Goal: Transaction & Acquisition: Download file/media

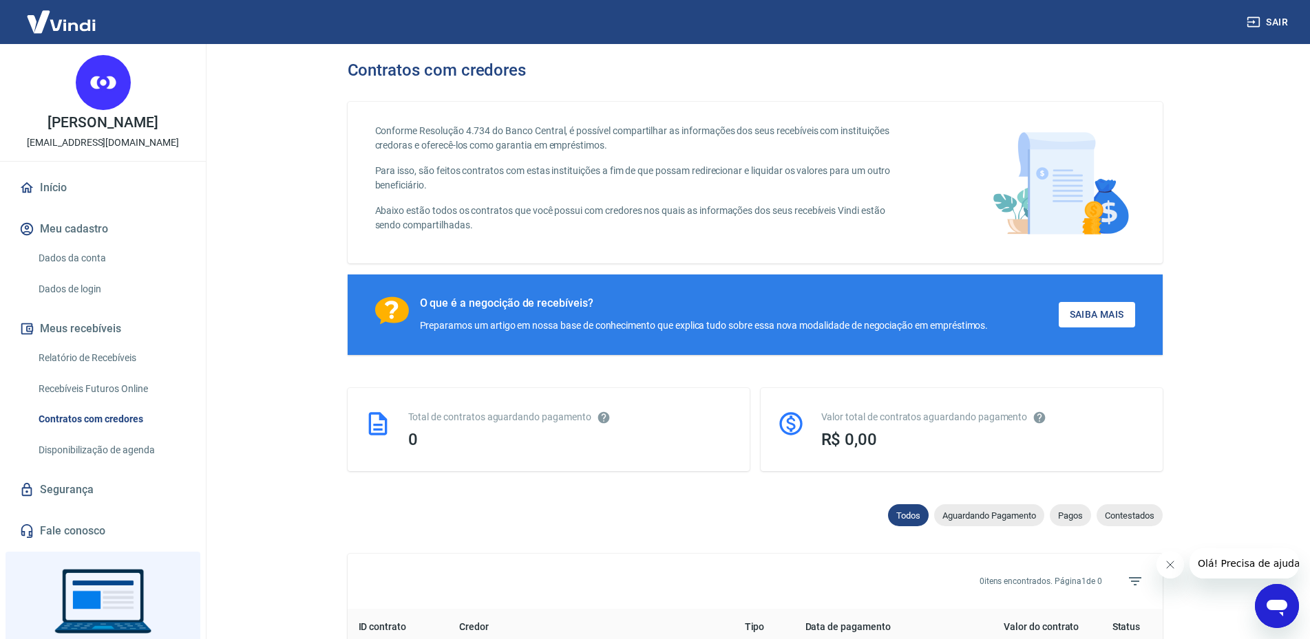
click at [101, 358] on link "Relatório de Recebíveis" at bounding box center [111, 358] width 156 height 28
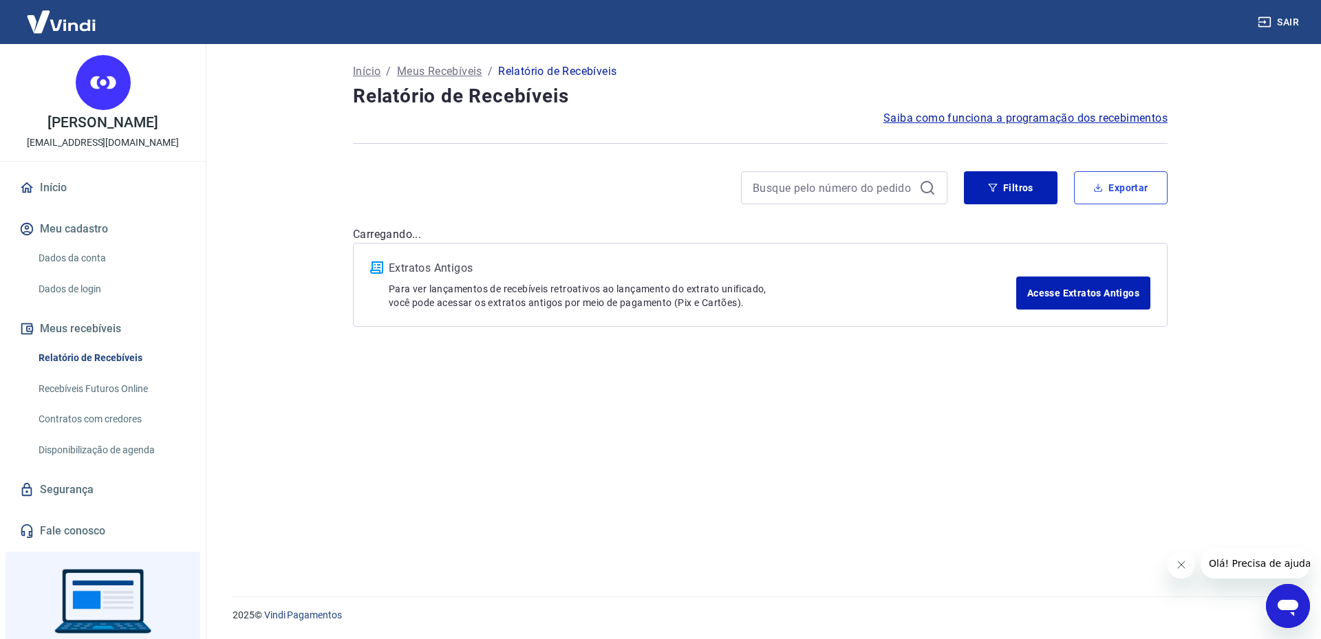
click at [1136, 185] on button "Exportar" at bounding box center [1121, 187] width 94 height 33
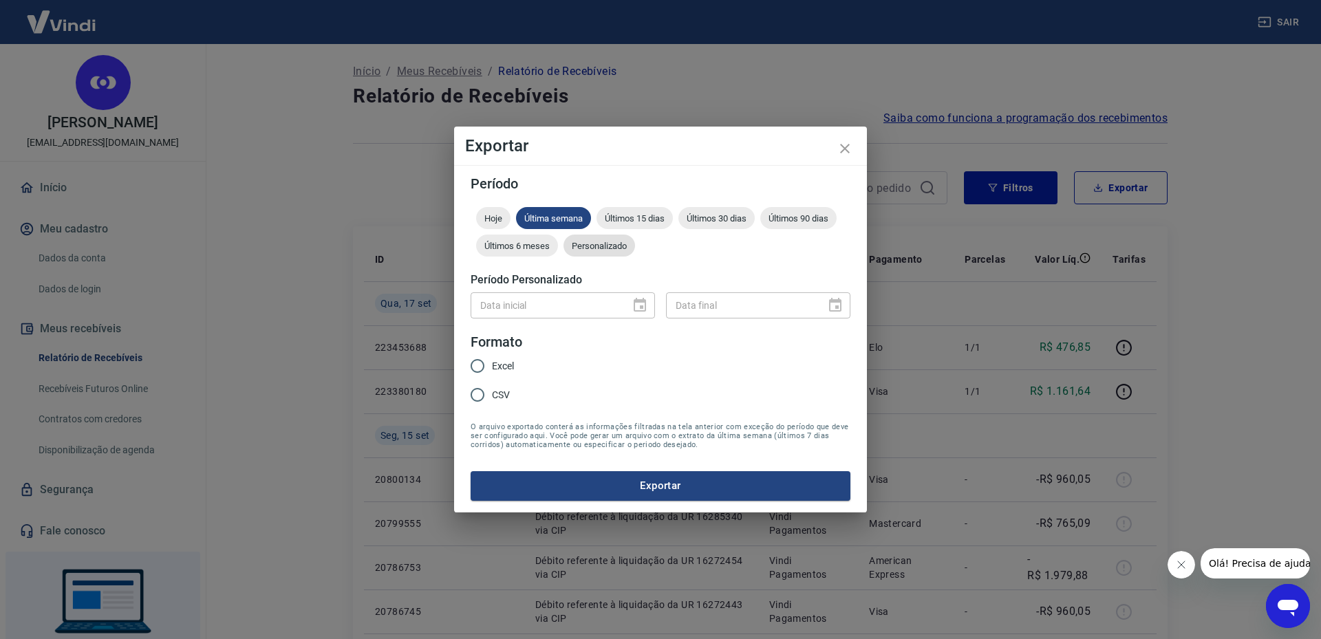
click at [606, 247] on span "Personalizado" at bounding box center [600, 246] width 72 height 10
click at [645, 306] on icon "Choose date" at bounding box center [640, 305] width 12 height 14
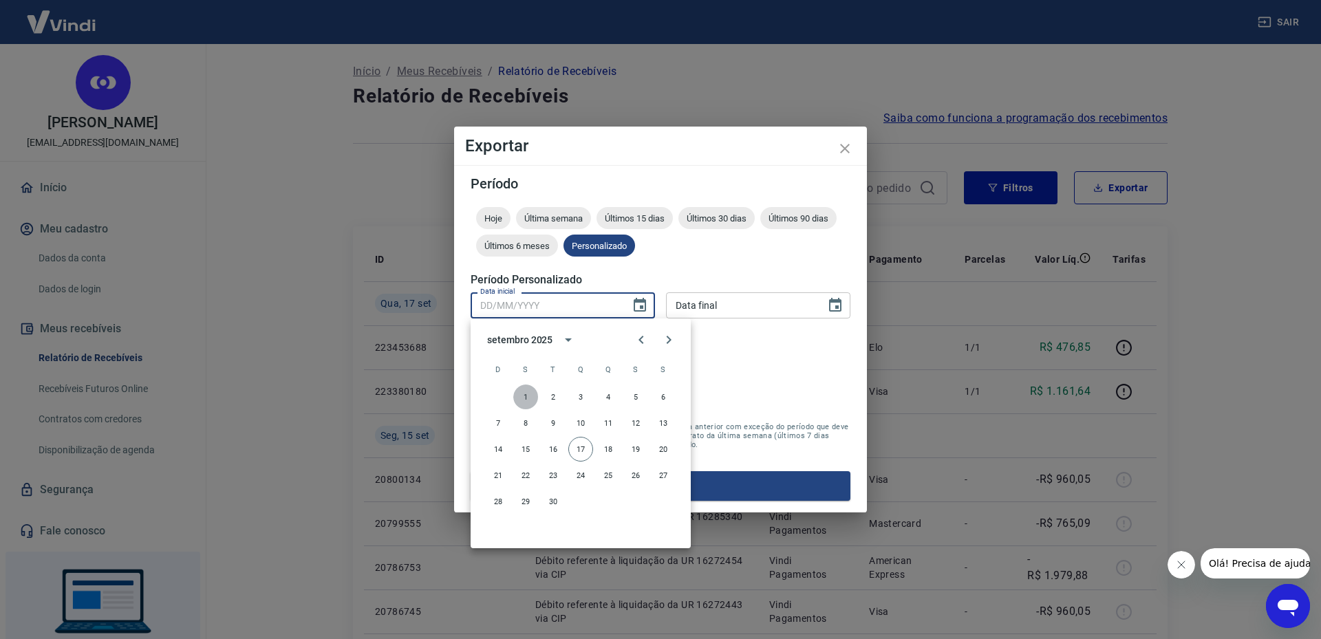
click at [523, 397] on button "1" at bounding box center [525, 397] width 25 height 25
type input "[DATE]"
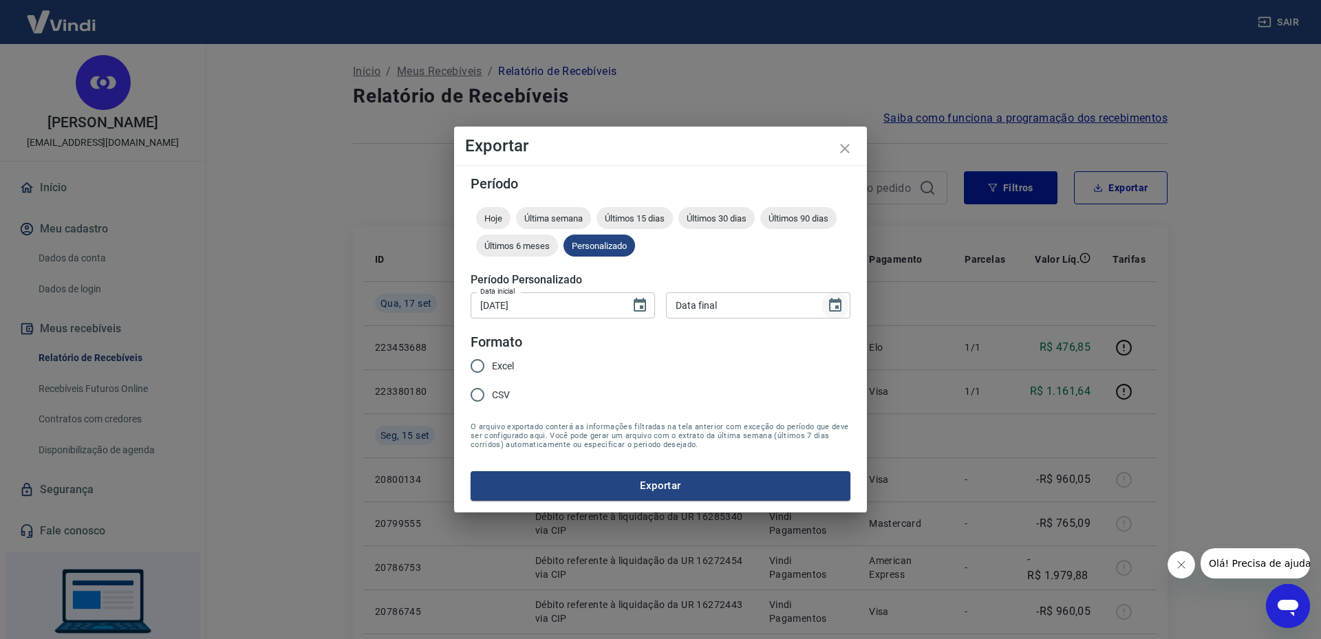
click at [841, 301] on icon "Choose date" at bounding box center [835, 305] width 12 height 14
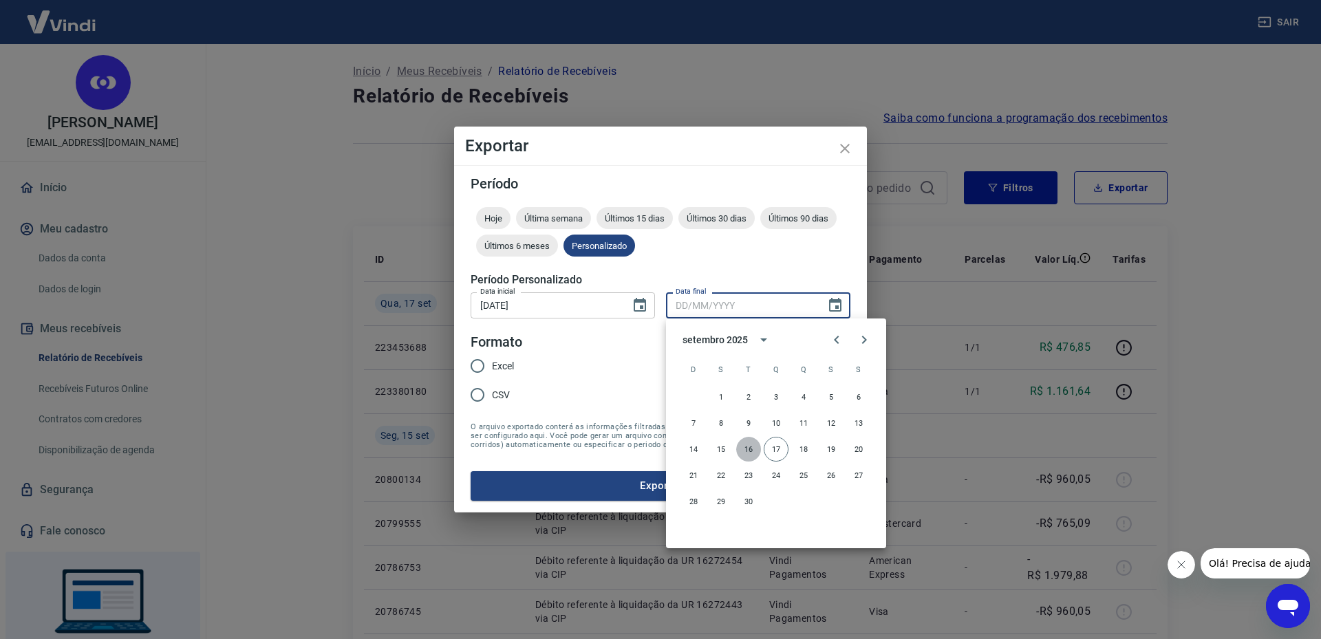
click at [747, 447] on button "16" at bounding box center [748, 449] width 25 height 25
type input "[DATE]"
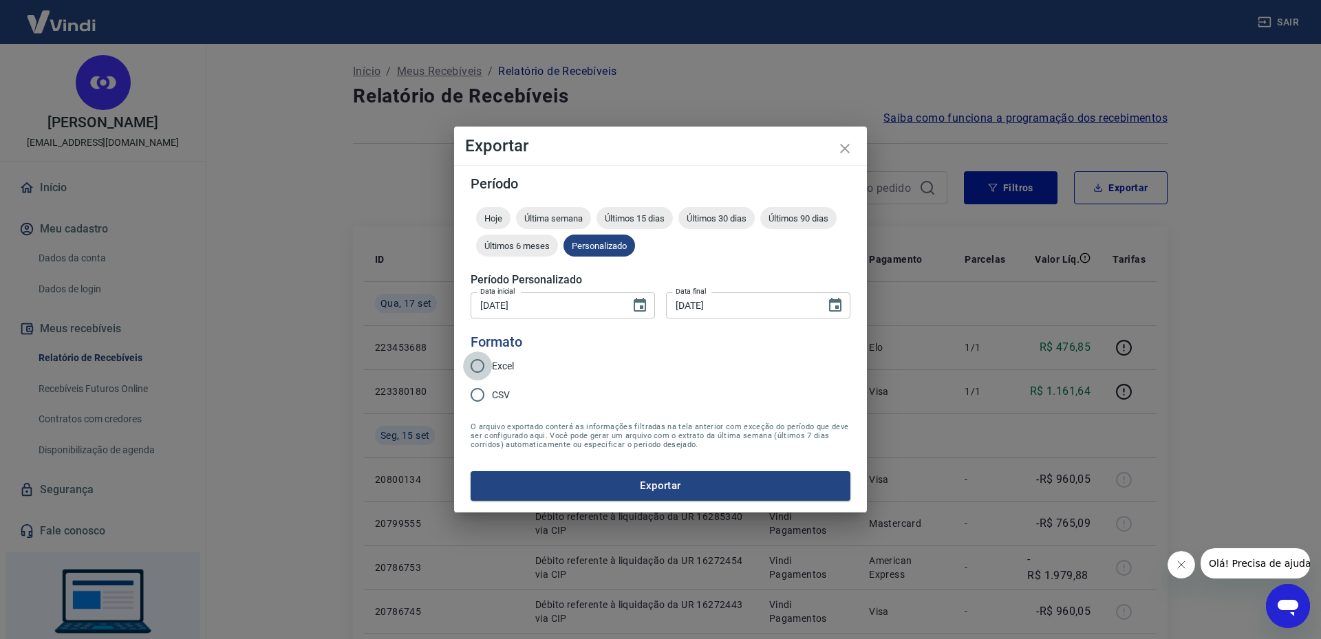
click at [477, 369] on input "Excel" at bounding box center [477, 366] width 29 height 29
radio input "true"
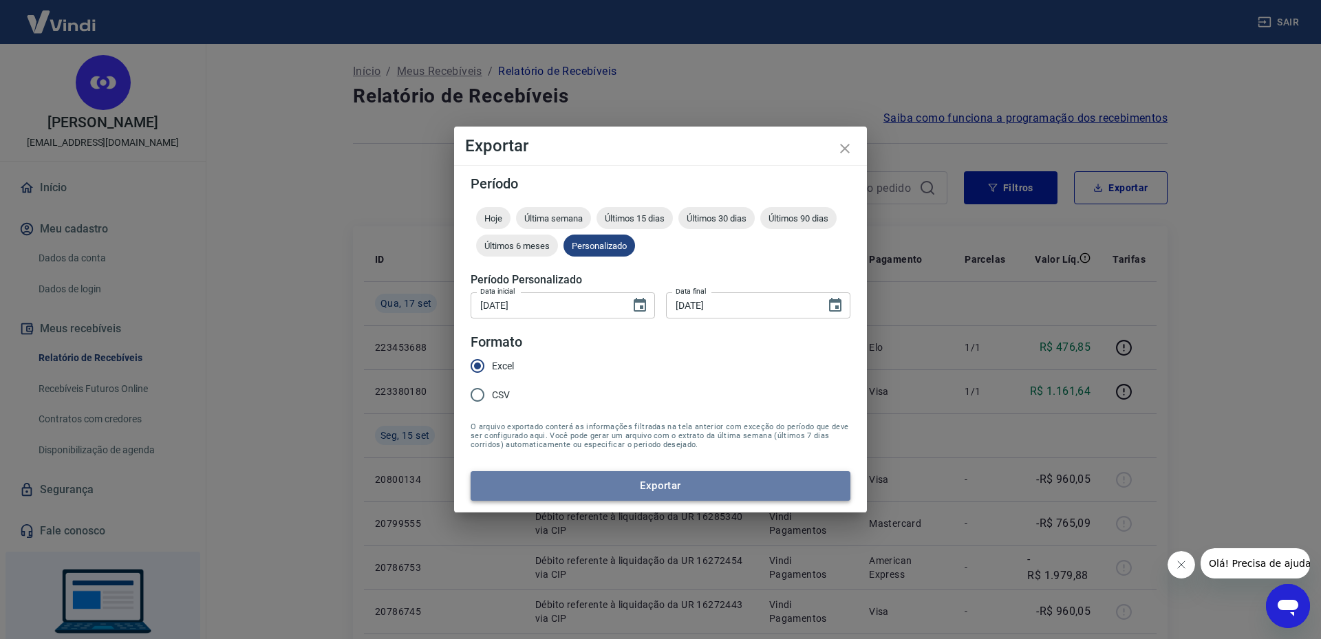
click at [681, 487] on button "Exportar" at bounding box center [661, 485] width 380 height 29
